Goal: Information Seeking & Learning: Learn about a topic

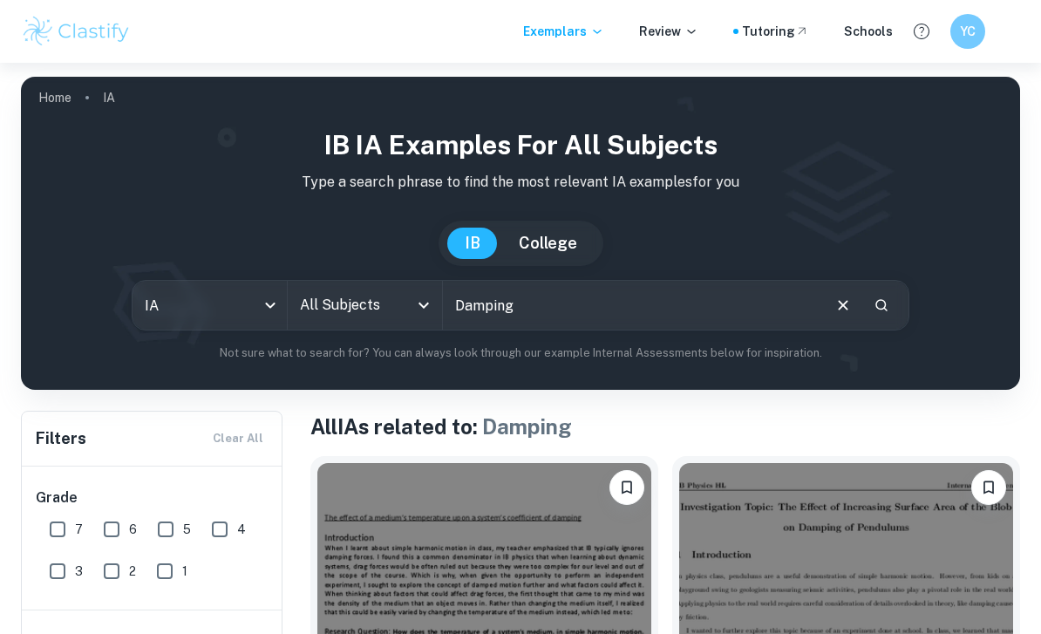
scroll to position [82, 0]
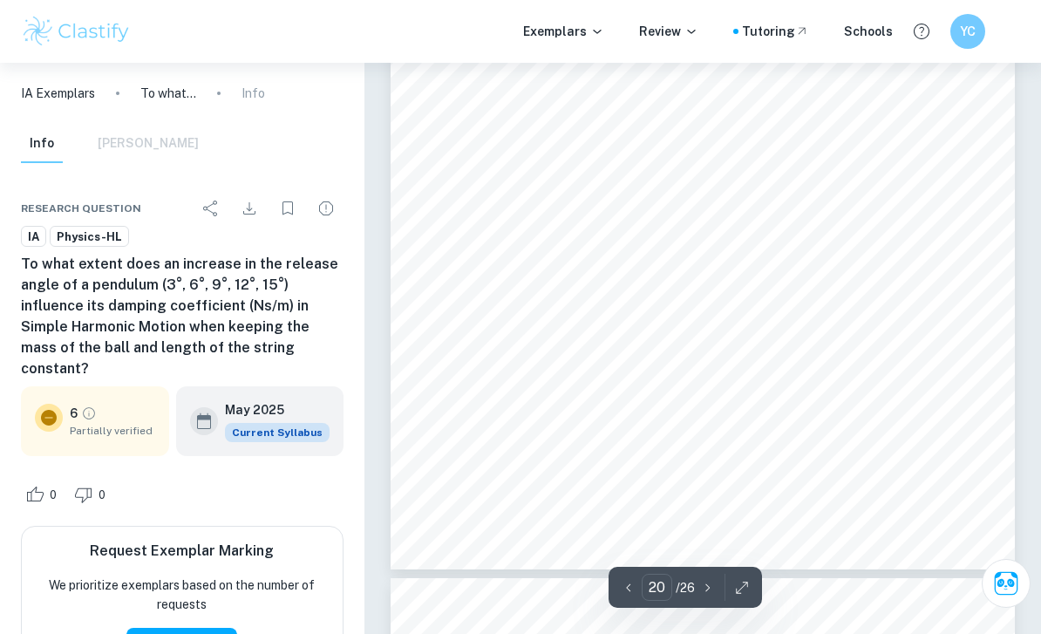
scroll to position [15956, 0]
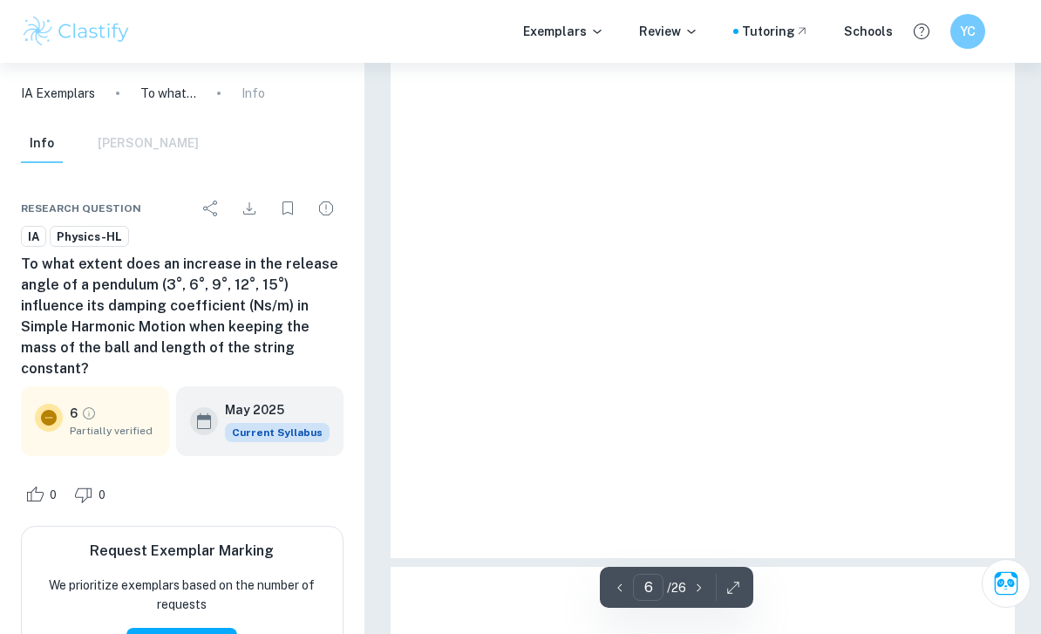
type input "5"
